Goal: Task Accomplishment & Management: Use online tool/utility

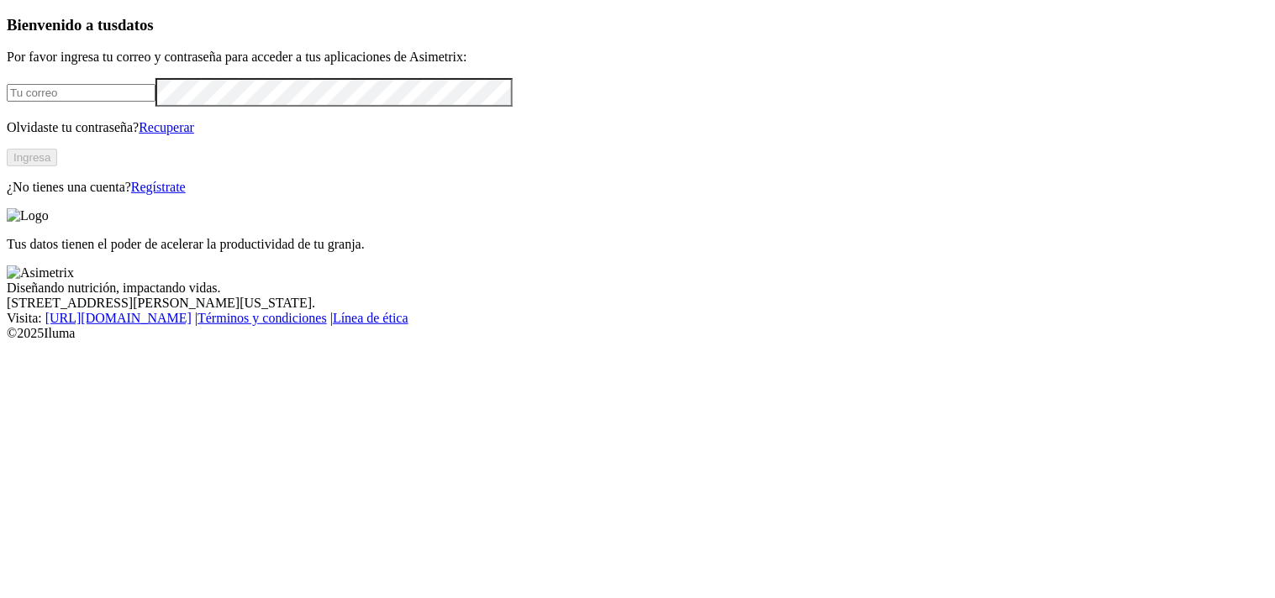
type input "[EMAIL_ADDRESS][PERSON_NAME][DOMAIN_NAME]"
click at [57, 166] on button "Ingresa" at bounding box center [32, 158] width 50 height 18
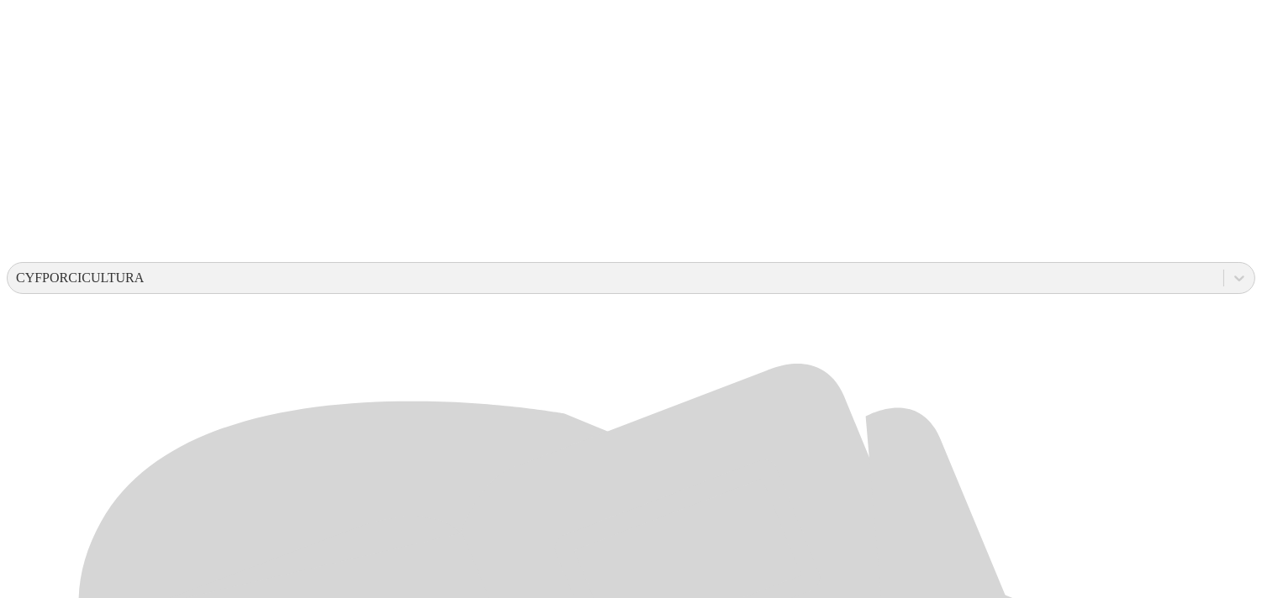
scroll to position [486, 0]
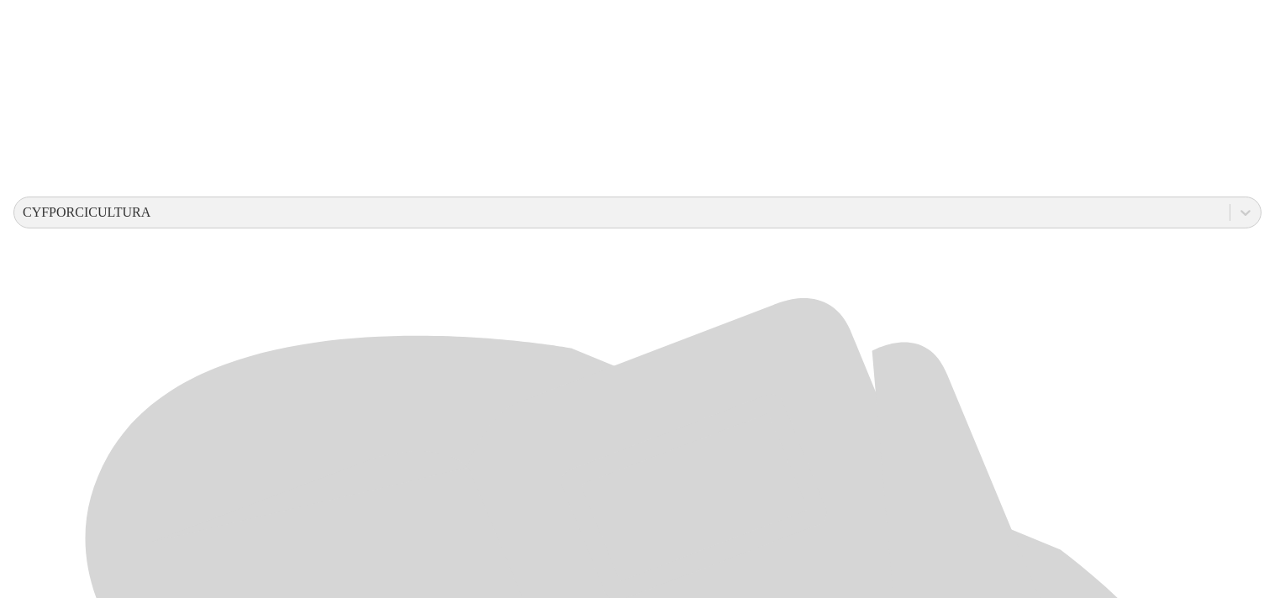
scroll to position [0, 0]
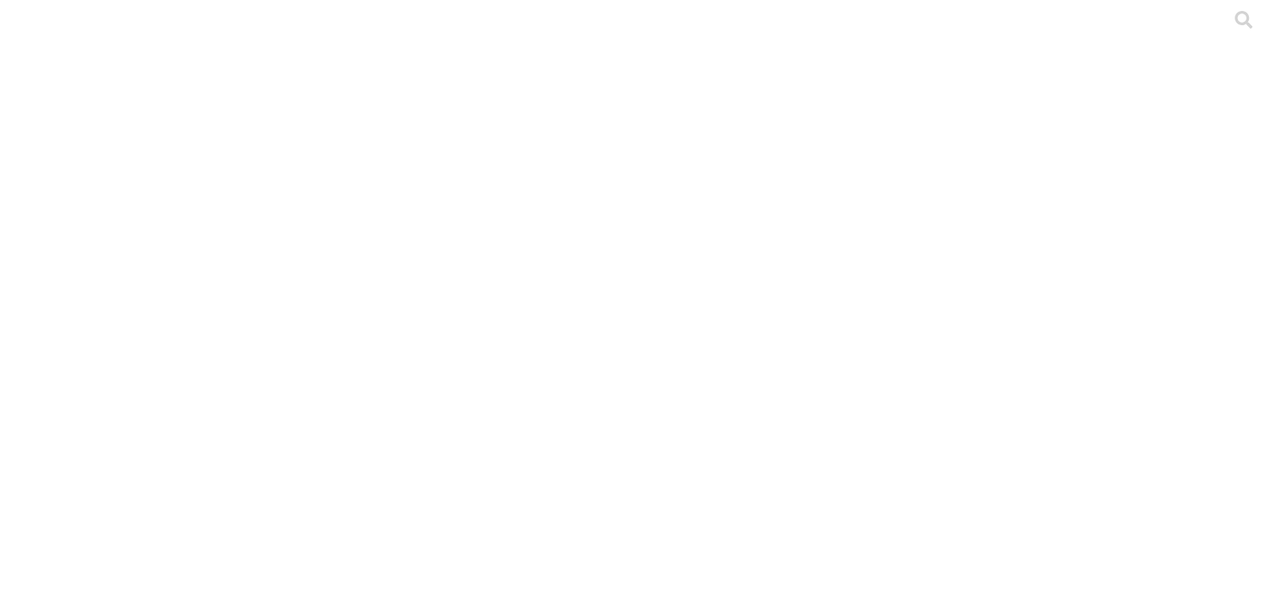
type input "Julio-2025"
